Goal: Navigation & Orientation: Find specific page/section

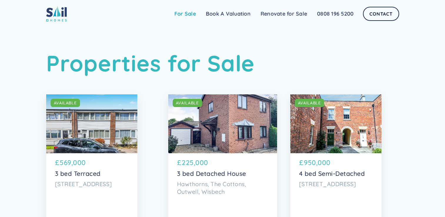
click at [180, 14] on link "For Sale" at bounding box center [184, 14] width 31 height 12
click at [181, 17] on link "For Sale" at bounding box center [184, 14] width 31 height 12
click at [300, 70] on h1 "Properties for Sale" at bounding box center [222, 63] width 353 height 27
click at [234, 13] on link "Book A Valuation" at bounding box center [228, 14] width 55 height 12
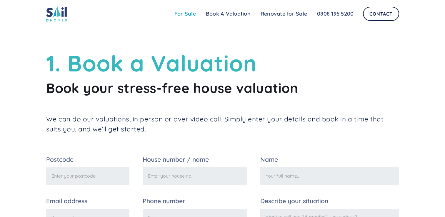
click at [191, 12] on link "For Sale" at bounding box center [184, 14] width 31 height 12
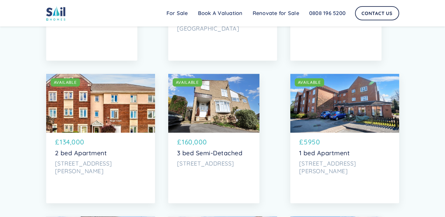
scroll to position [591, 0]
click at [336, 163] on p "[STREET_ADDRESS][PERSON_NAME]" at bounding box center [344, 166] width 91 height 15
